Goal: Task Accomplishment & Management: Manage account settings

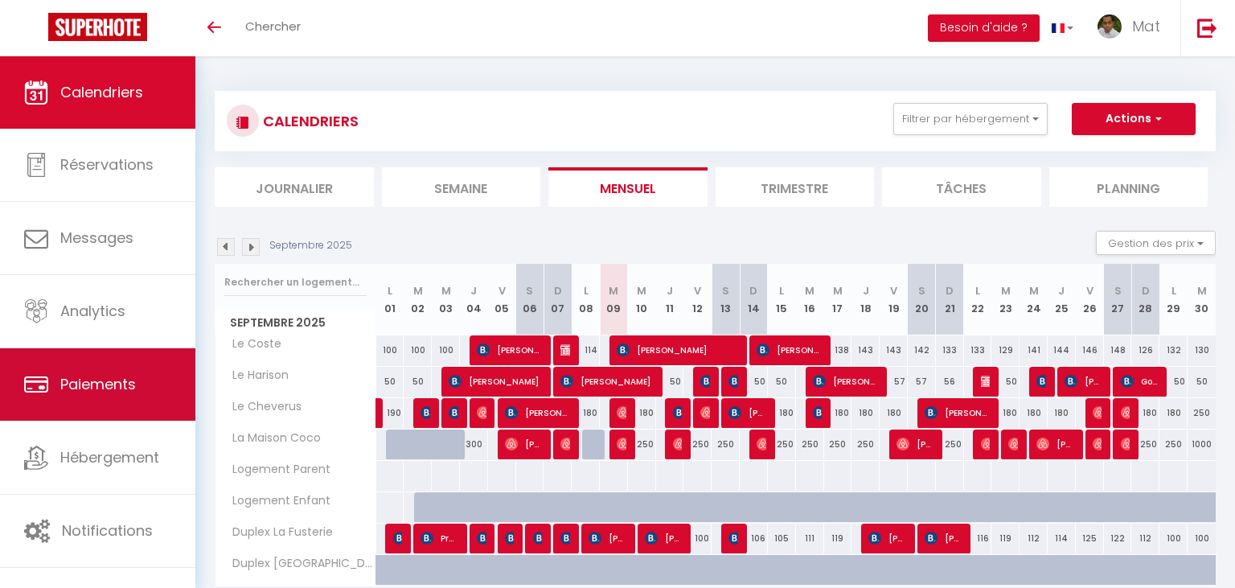
click at [134, 374] on link "Paiements" at bounding box center [97, 384] width 195 height 72
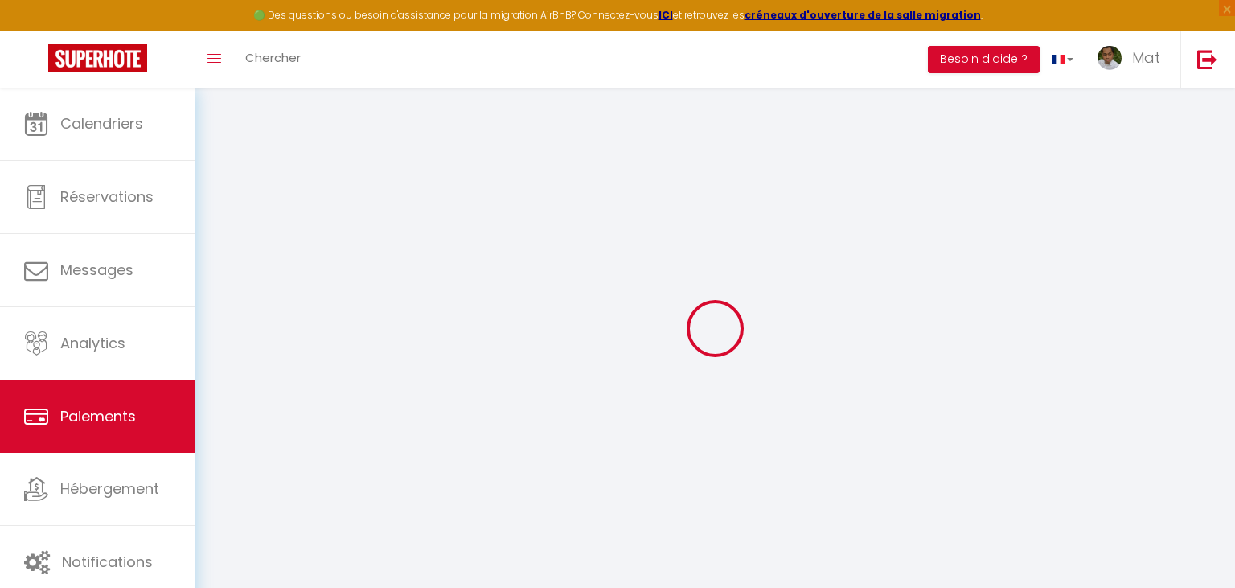
select select "2"
select select "0"
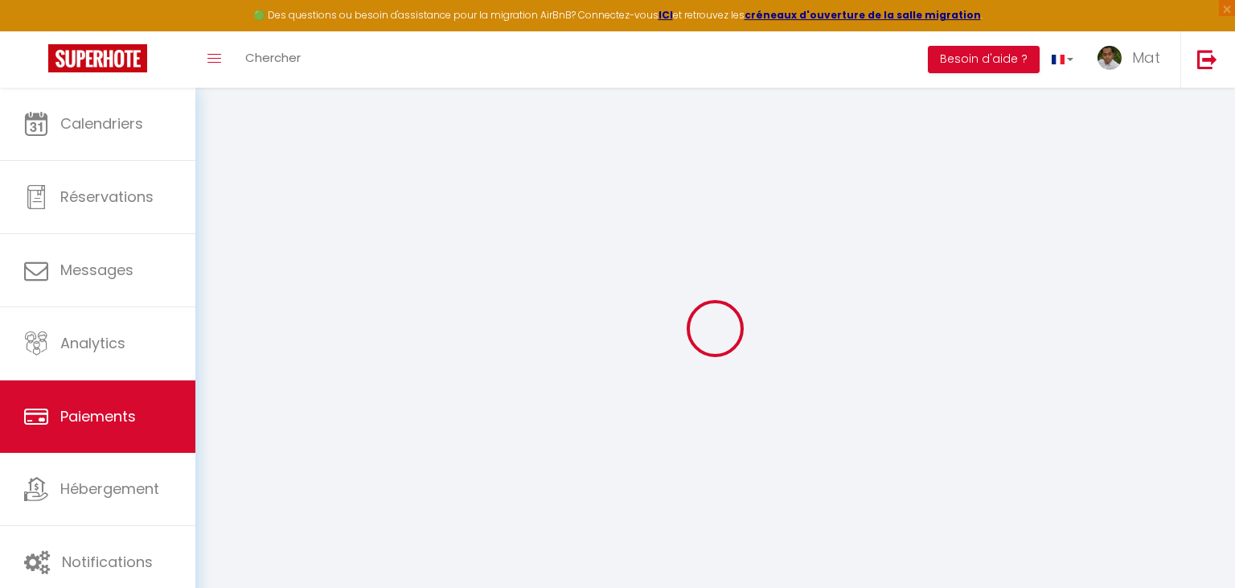
select select "0"
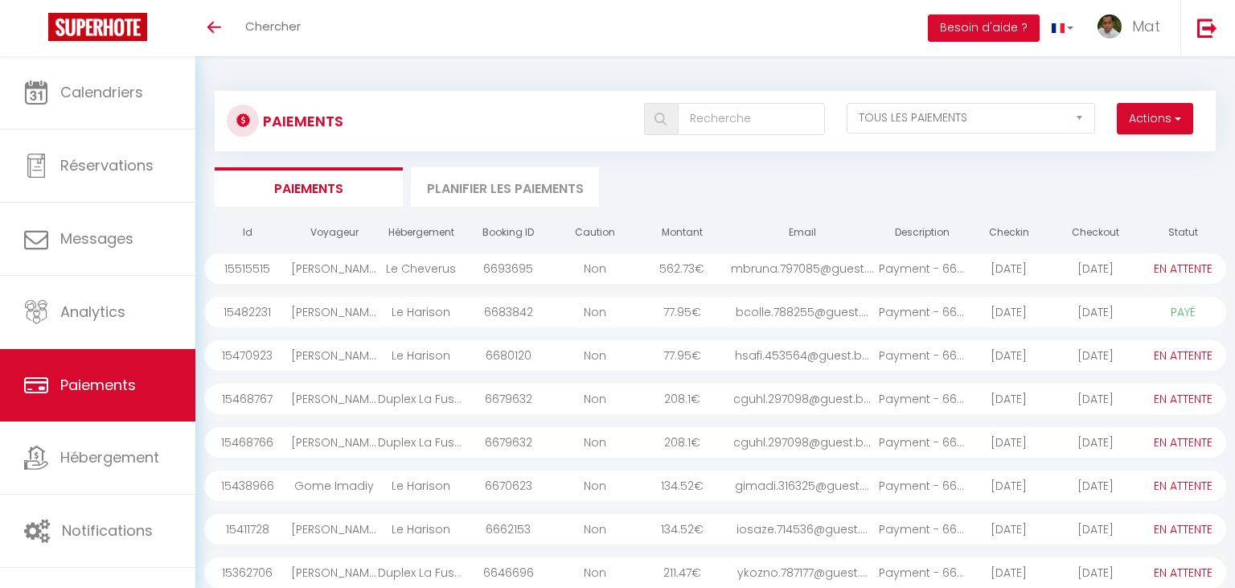
select select "2"
select select "0"
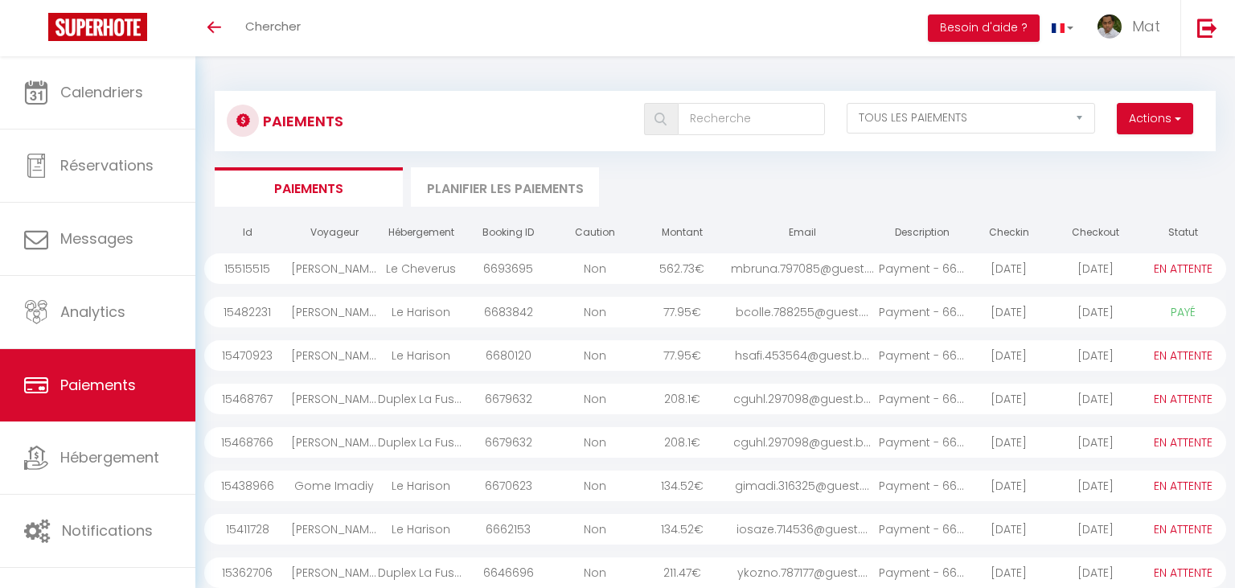
select select "0"
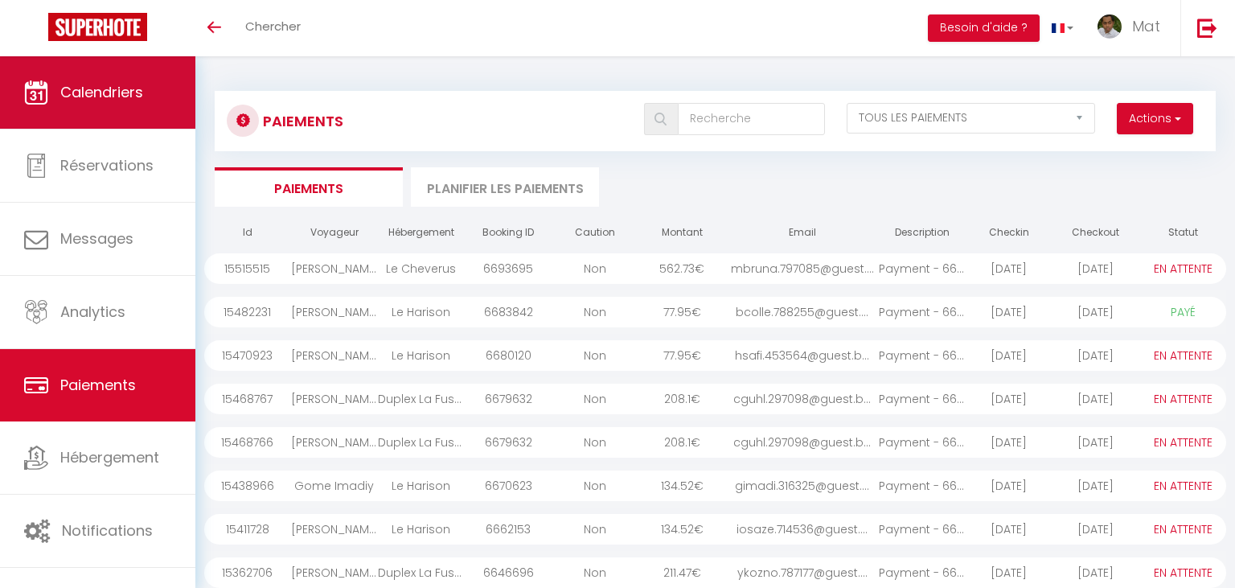
click at [125, 97] on span "Calendriers" at bounding box center [101, 92] width 83 height 20
